Goal: Information Seeking & Learning: Understand process/instructions

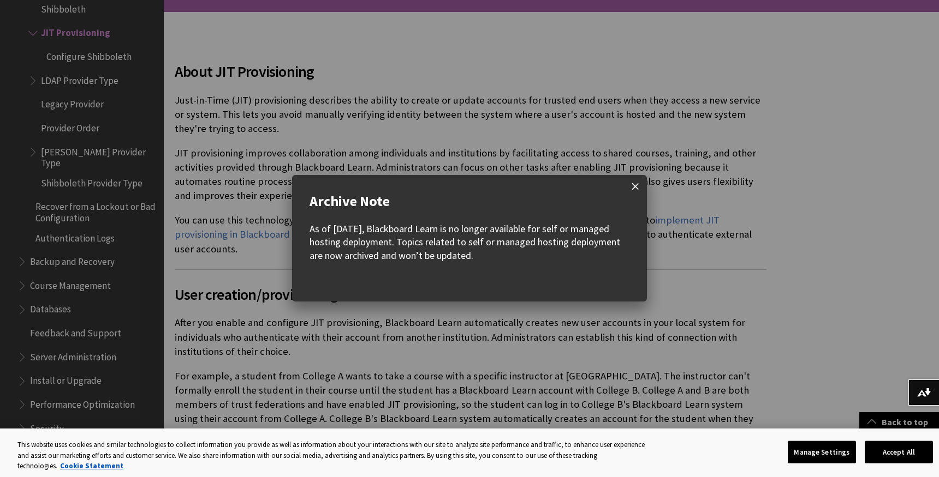
click at [630, 185] on span at bounding box center [635, 186] width 23 height 23
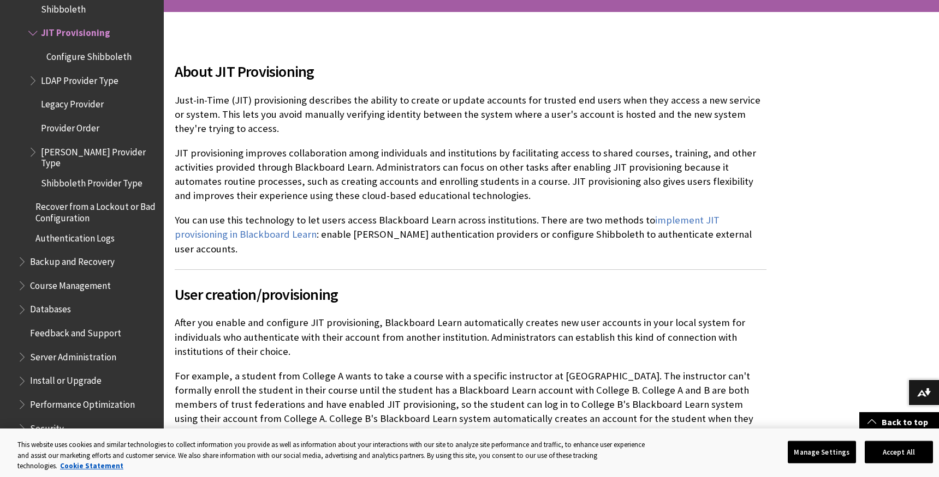
click at [441, 108] on p "Just-in-Time (JIT) provisioning describes the ability to create or update accou…" at bounding box center [471, 114] width 592 height 43
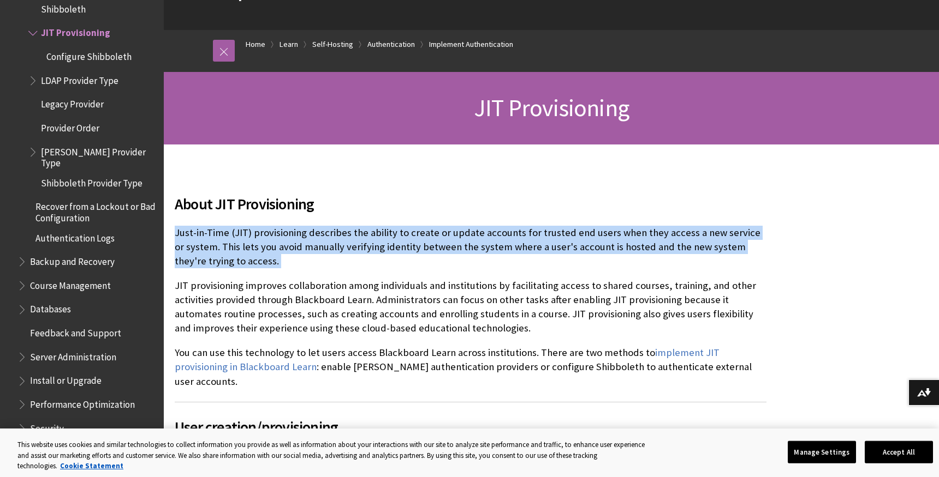
scroll to position [218, 0]
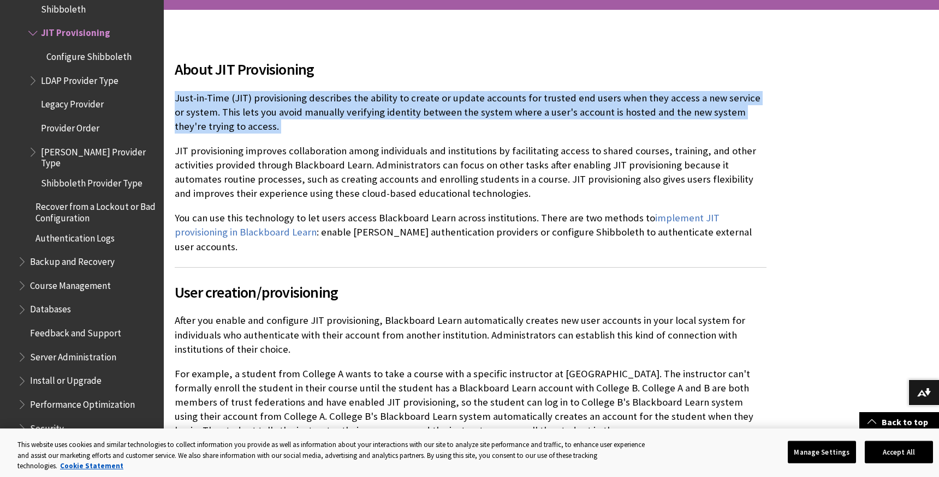
click at [441, 108] on p "Just-in-Time (JIT) provisioning describes the ability to create or update accou…" at bounding box center [471, 112] width 592 height 43
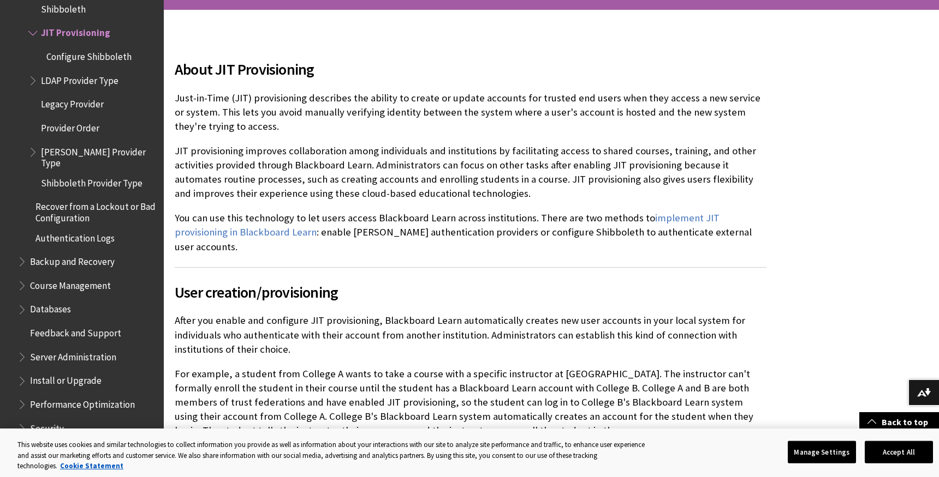
click at [441, 108] on p "Just-in-Time (JIT) provisioning describes the ability to create or update accou…" at bounding box center [471, 112] width 592 height 43
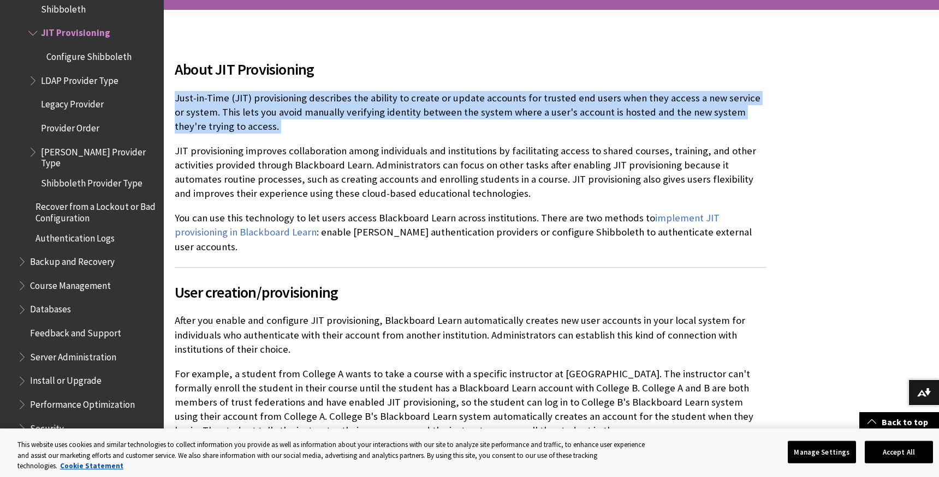
click at [422, 159] on p "JIT provisioning improves collaboration among individuals and institutions by f…" at bounding box center [471, 172] width 592 height 57
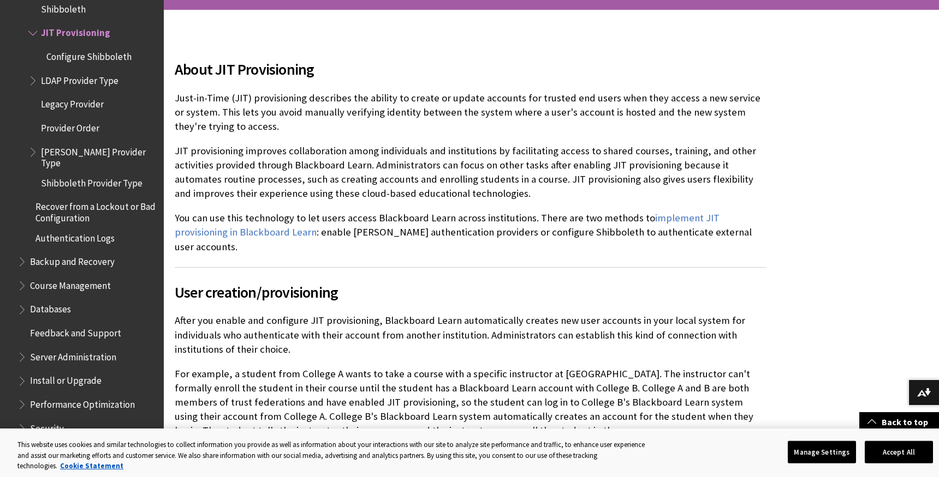
click at [422, 159] on p "JIT provisioning improves collaboration among individuals and institutions by f…" at bounding box center [471, 172] width 592 height 57
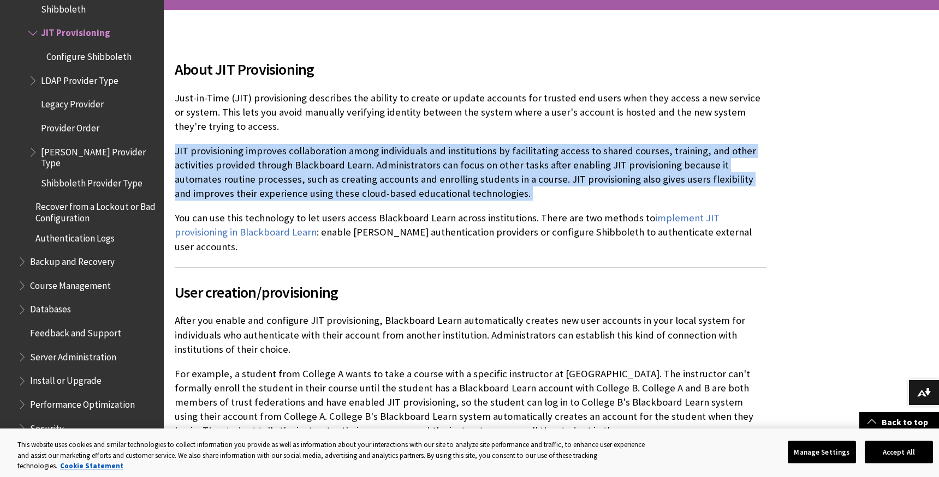
click at [422, 159] on p "JIT provisioning improves collaboration among individuals and institutions by f…" at bounding box center [471, 172] width 592 height 57
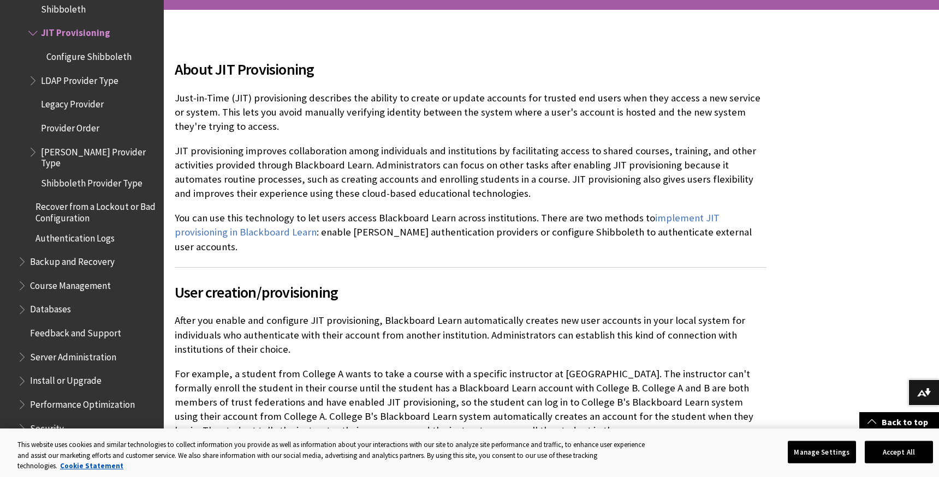
click at [422, 159] on p "JIT provisioning improves collaboration among individuals and institutions by f…" at bounding box center [471, 172] width 592 height 57
click at [420, 192] on p "JIT provisioning improves collaboration among individuals and institutions by f…" at bounding box center [471, 172] width 592 height 57
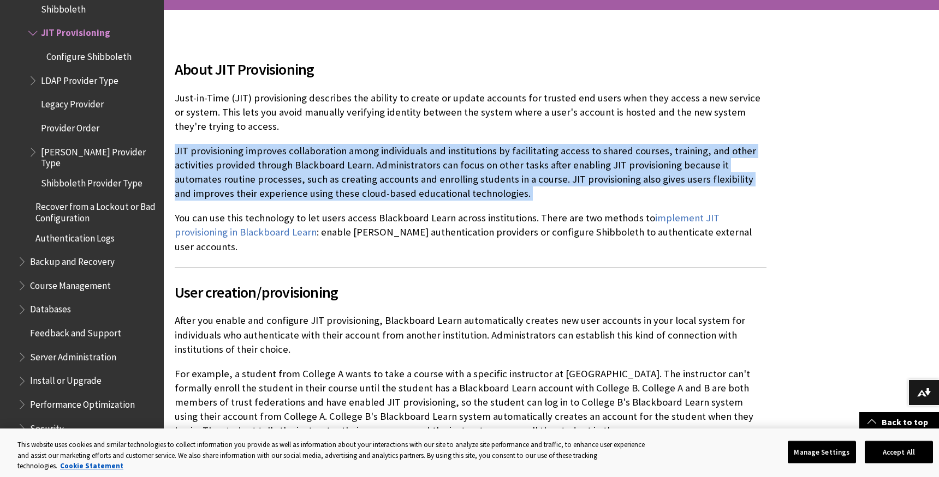
click at [420, 238] on p "You can use this technology to let users access Blackboard Learn across institu…" at bounding box center [471, 232] width 592 height 43
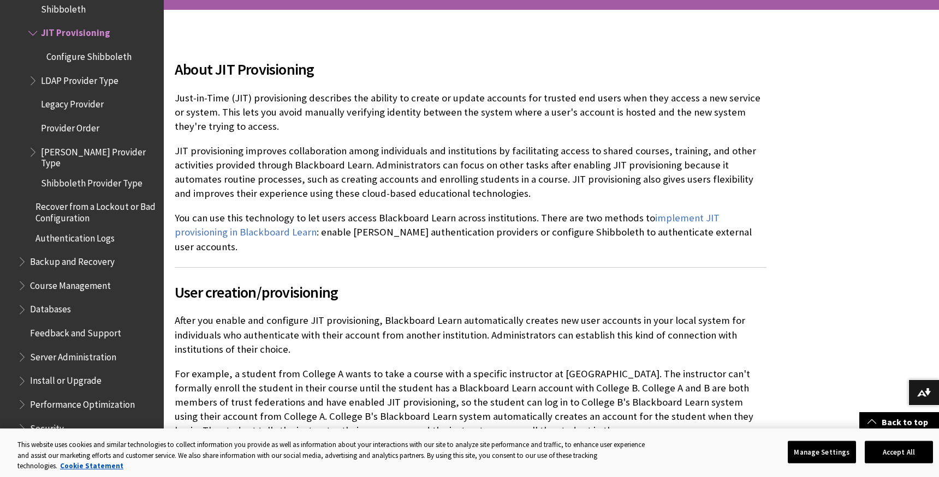
click at [420, 238] on p "You can use this technology to let users access Blackboard Learn across institu…" at bounding box center [471, 232] width 592 height 43
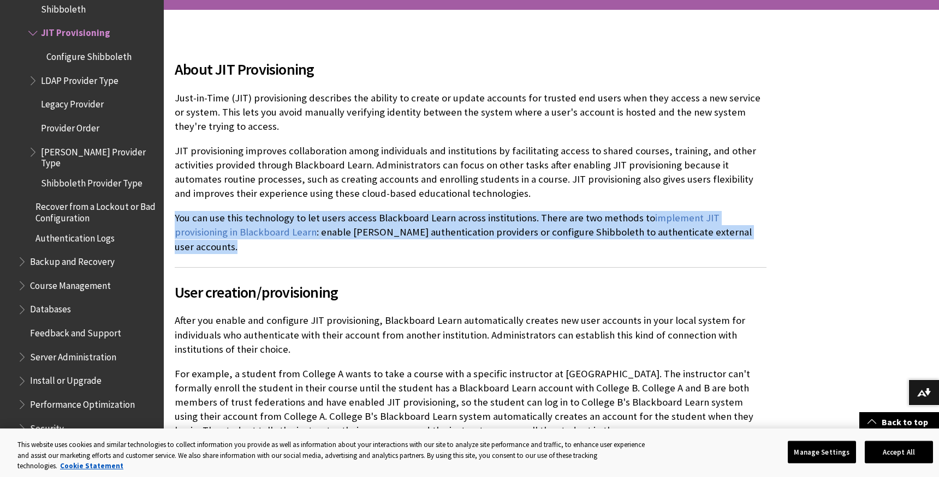
click at [420, 238] on p "You can use this technology to let users access Blackboard Learn across institu…" at bounding box center [471, 232] width 592 height 43
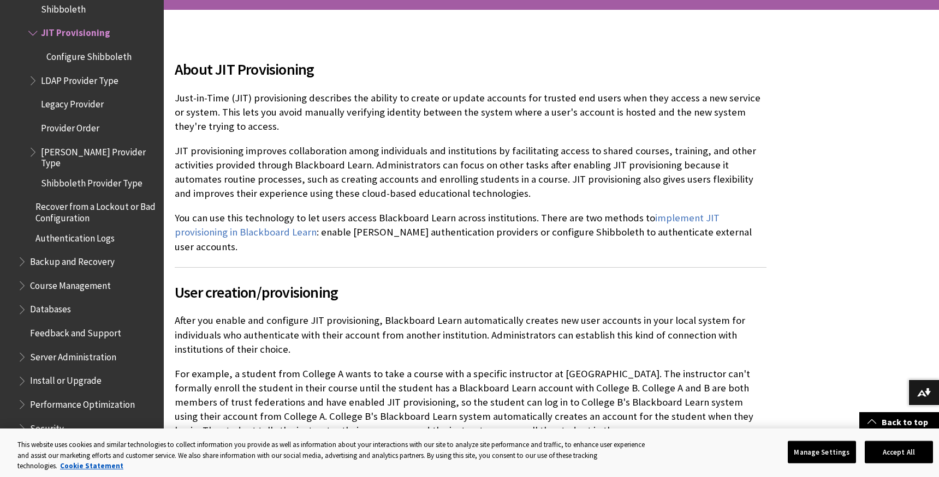
click at [420, 238] on p "You can use this technology to let users access Blackboard Learn across institu…" at bounding box center [471, 232] width 592 height 43
click at [415, 319] on p "After you enable and configure JIT provisioning, Blackboard Learn automatically…" at bounding box center [471, 335] width 592 height 43
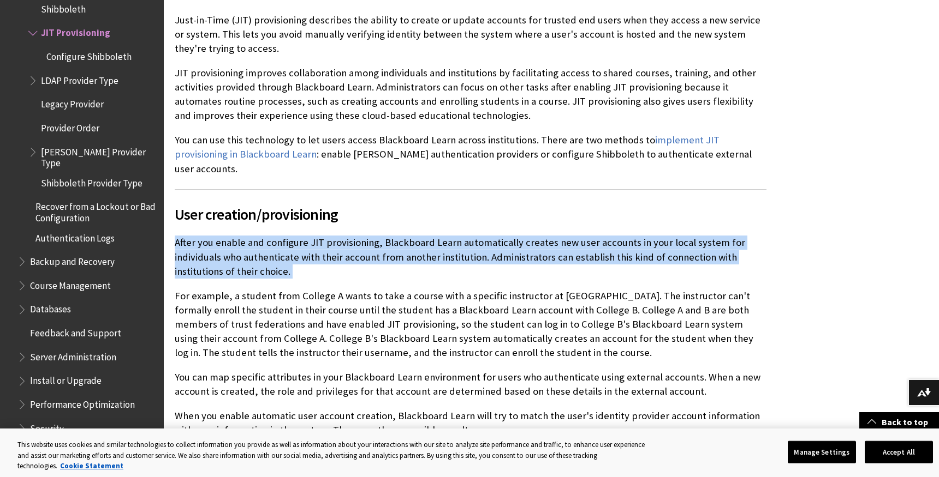
scroll to position [304, 0]
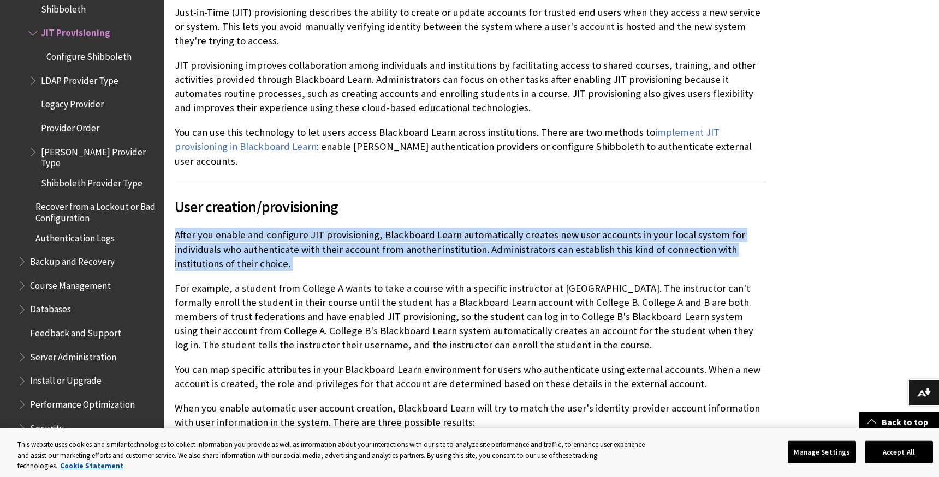
click at [415, 319] on p "For example, a student from College A wants to take a course with a specific in…" at bounding box center [471, 317] width 592 height 71
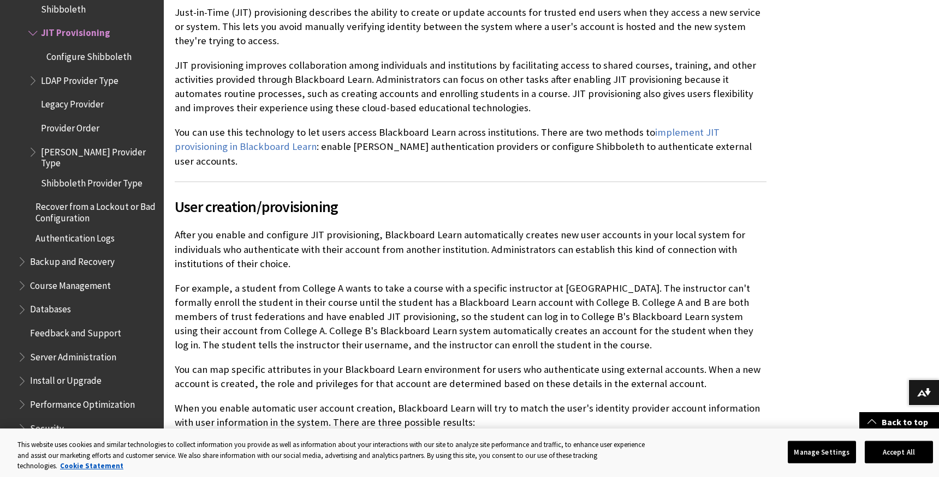
click at [415, 319] on p "For example, a student from College A wants to take a course with a specific in…" at bounding box center [471, 317] width 592 height 71
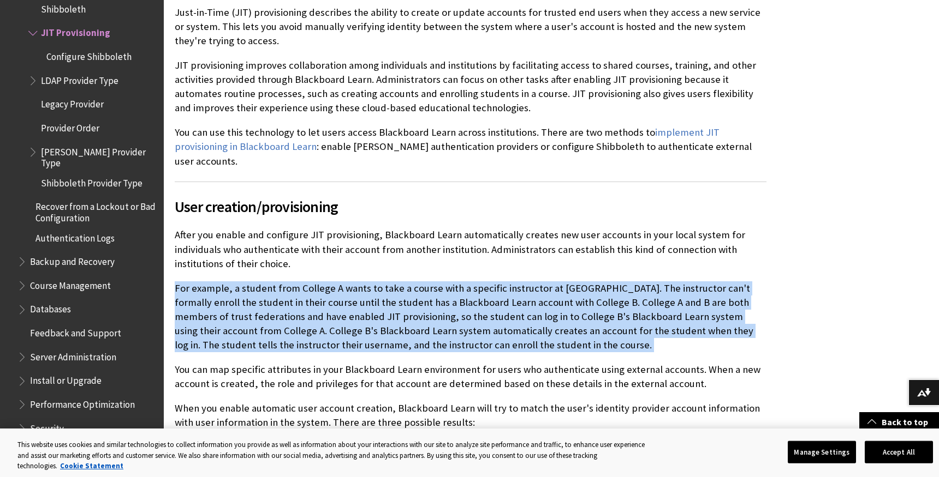
click at [415, 319] on p "For example, a student from College A wants to take a course with a specific in…" at bounding box center [471, 317] width 592 height 71
